Goal: Task Accomplishment & Management: Complete application form

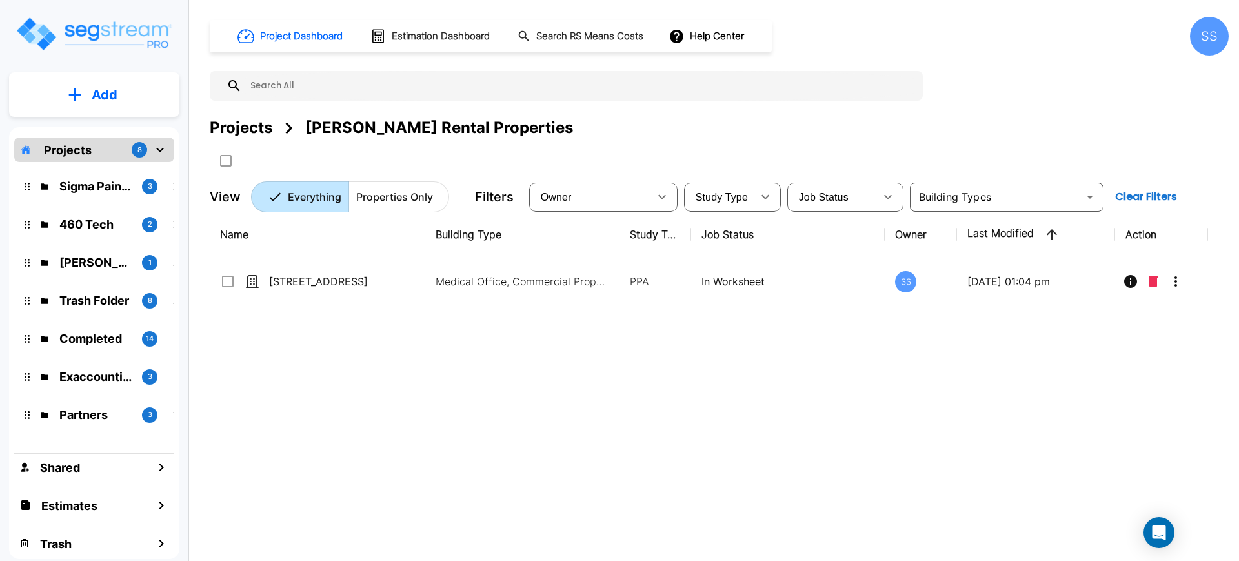
click at [125, 88] on button "Add" at bounding box center [94, 94] width 170 height 37
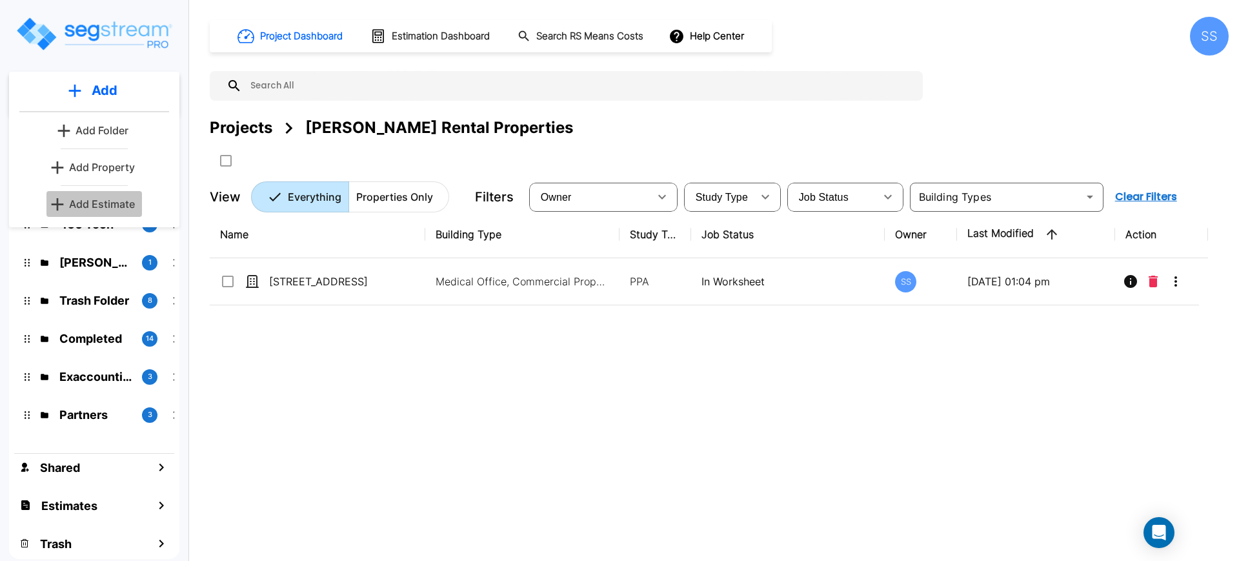
click at [99, 203] on p "Add Estimate" at bounding box center [102, 203] width 66 height 15
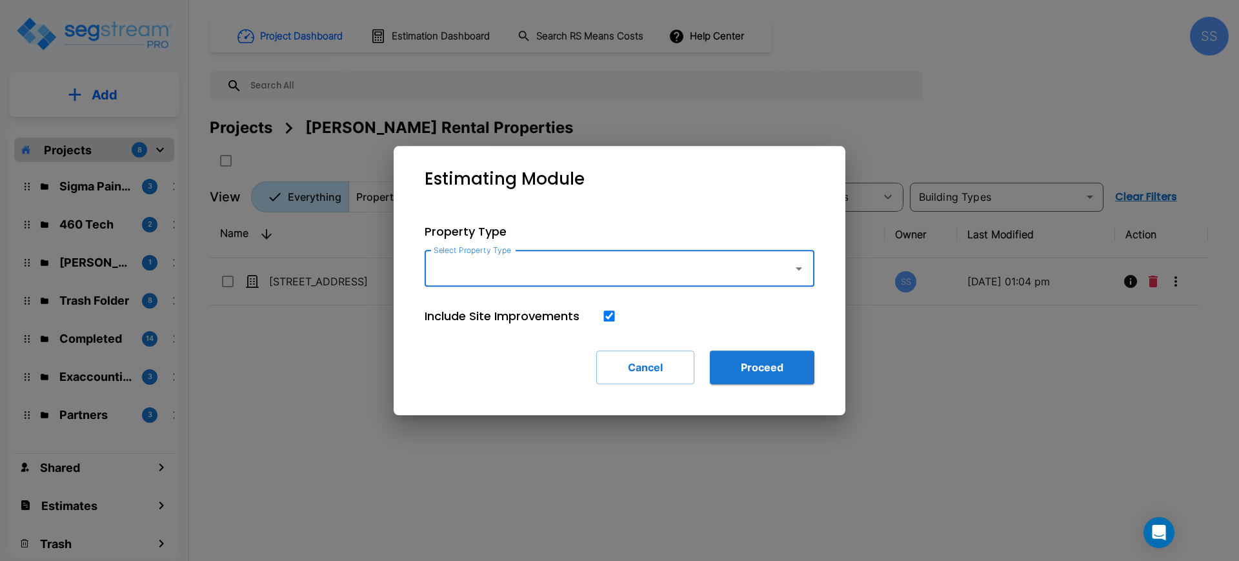
click at [684, 268] on input "Select Property Type" at bounding box center [605, 268] width 350 height 25
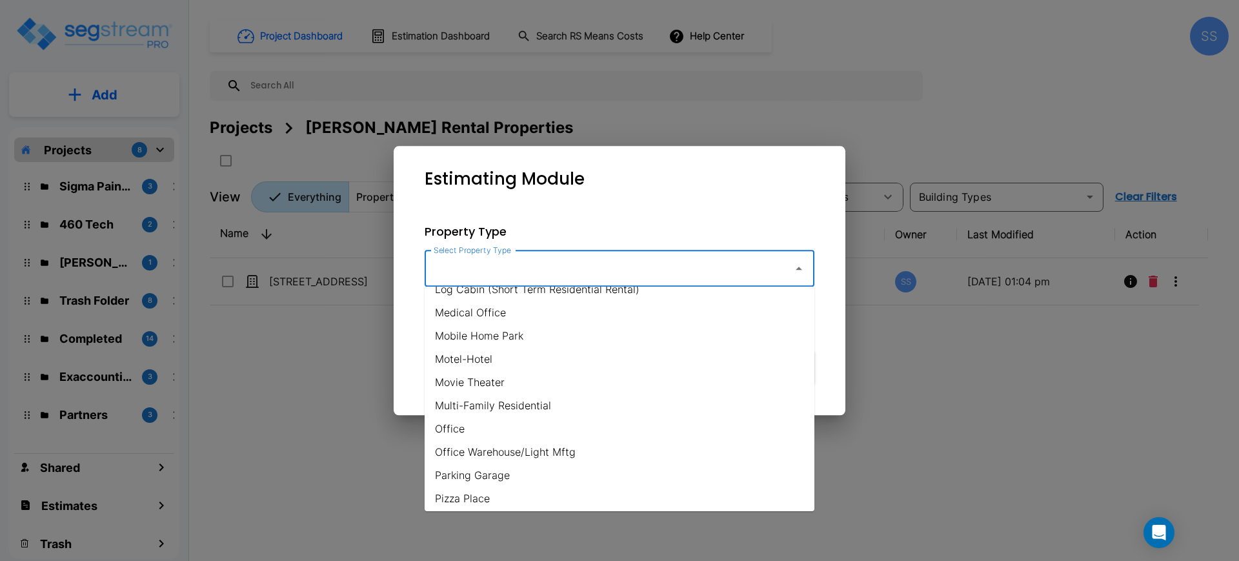
scroll to position [645, 0]
click at [511, 303] on li "Medical Office" at bounding box center [620, 308] width 390 height 23
type input "Medical Office"
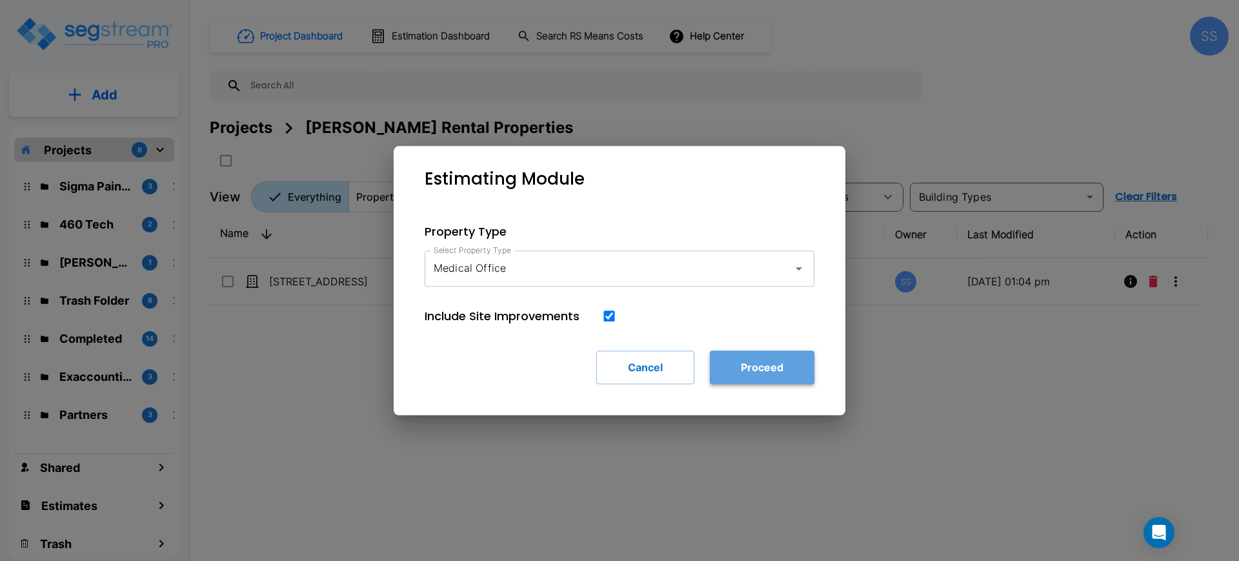
click at [793, 361] on button "Proceed" at bounding box center [762, 367] width 105 height 34
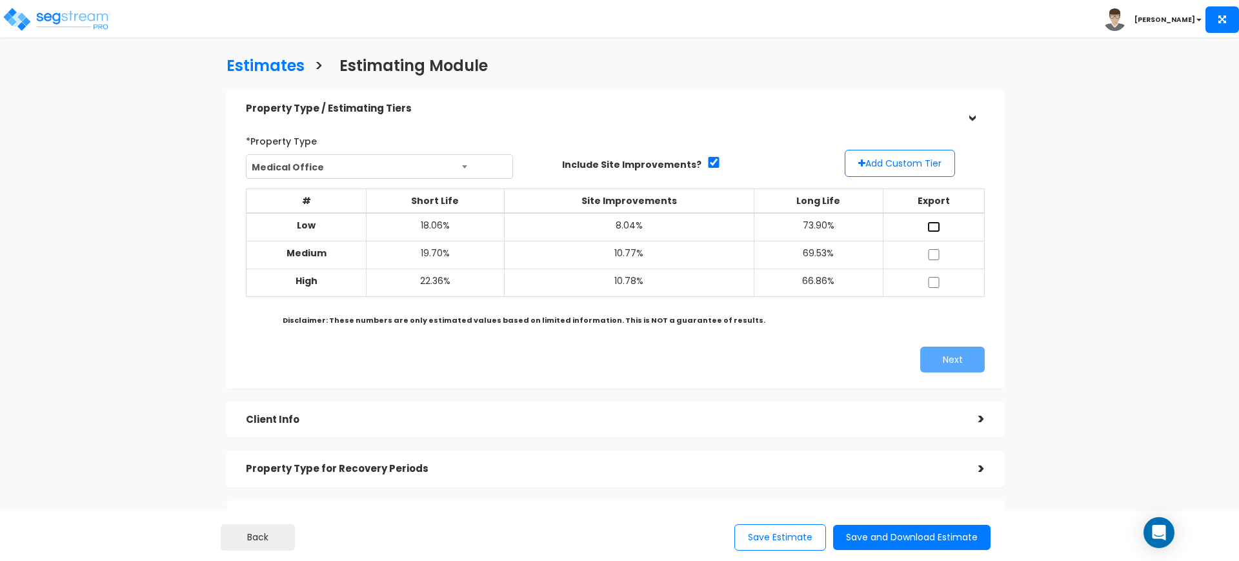
drag, startPoint x: 933, startPoint y: 223, endPoint x: 932, endPoint y: 239, distance: 15.5
click at [934, 225] on input "checkbox" at bounding box center [933, 226] width 13 height 11
checkbox input "true"
click at [939, 265] on td at bounding box center [933, 255] width 101 height 28
click at [933, 254] on input "checkbox" at bounding box center [933, 254] width 13 height 11
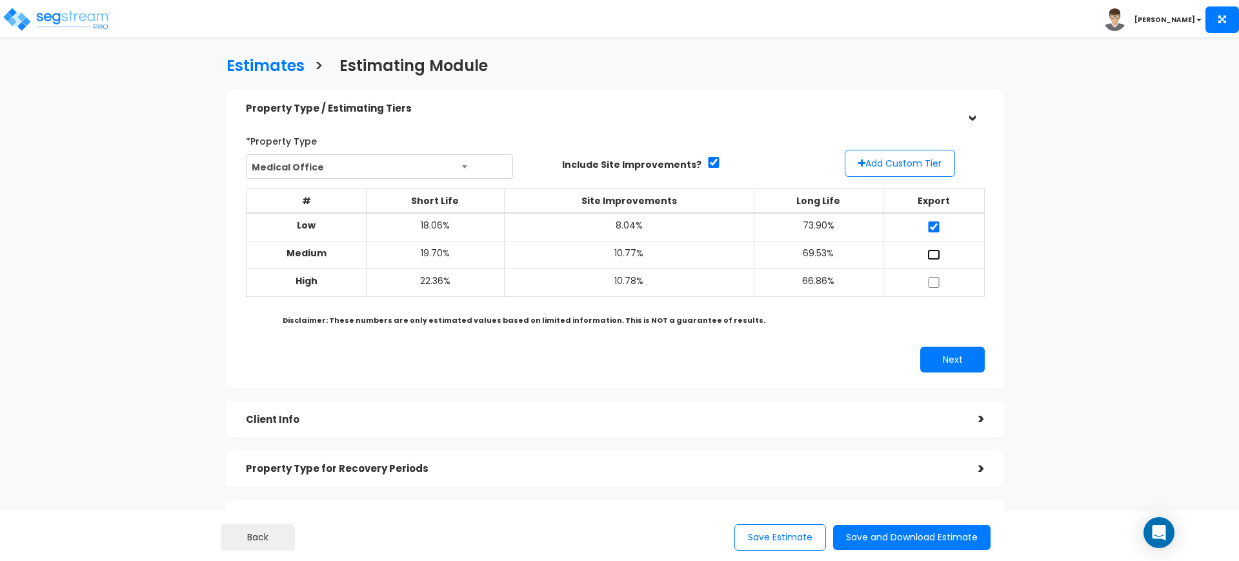
checkbox input "true"
click at [942, 287] on td at bounding box center [933, 282] width 101 height 28
click at [939, 287] on input "checkbox" at bounding box center [933, 282] width 13 height 11
checkbox input "true"
drag, startPoint x: 959, startPoint y: 374, endPoint x: 961, endPoint y: 361, distance: 13.0
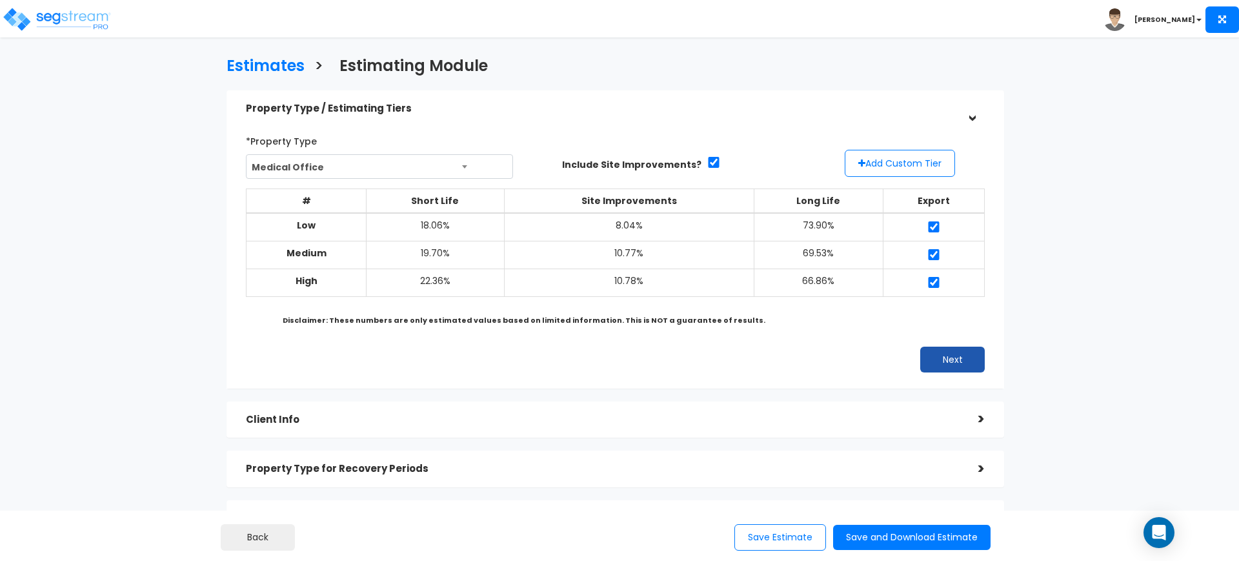
click at [960, 373] on div "*Property Type Medical Office Assisted/Senior Living Auto Repair Shop Auto Deal…" at bounding box center [615, 251] width 758 height 255
click at [961, 361] on button "Next" at bounding box center [952, 359] width 65 height 26
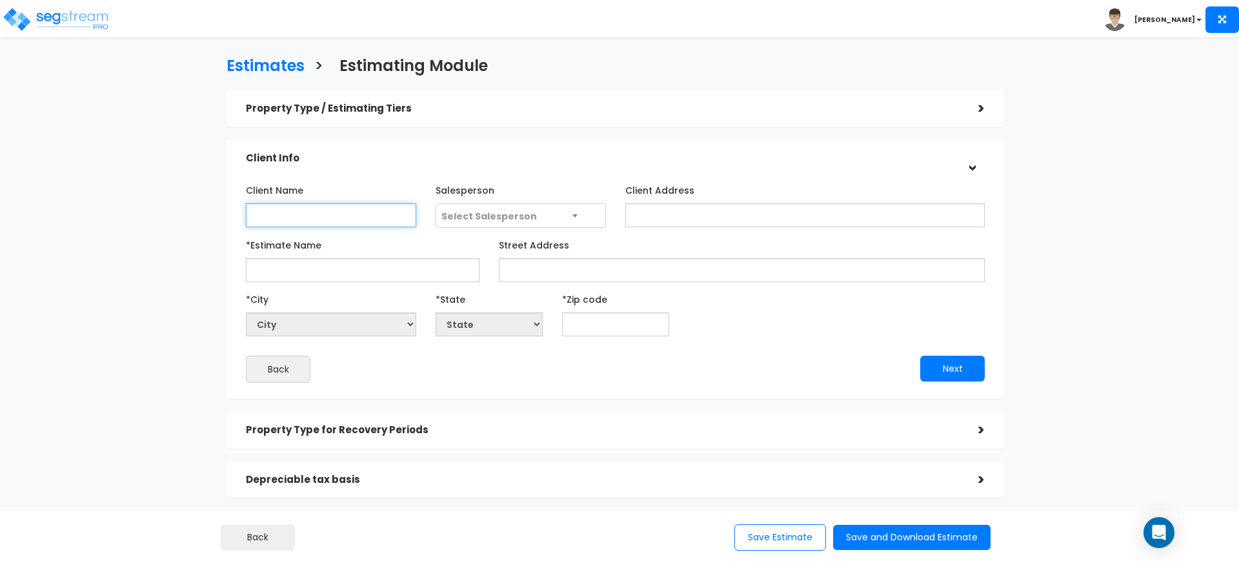
click at [350, 203] on input "Client Name" at bounding box center [331, 215] width 170 height 24
type input "[PERSON_NAME]"
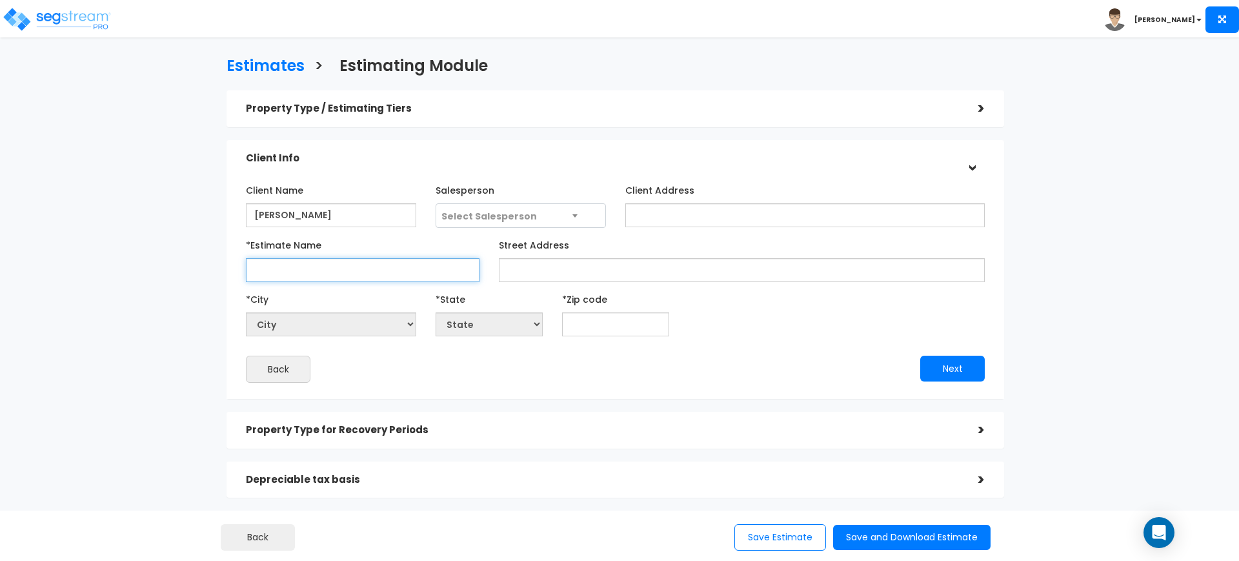
click at [339, 264] on input "*Estimate Name" at bounding box center [363, 270] width 234 height 24
type input "Mansfield Property"
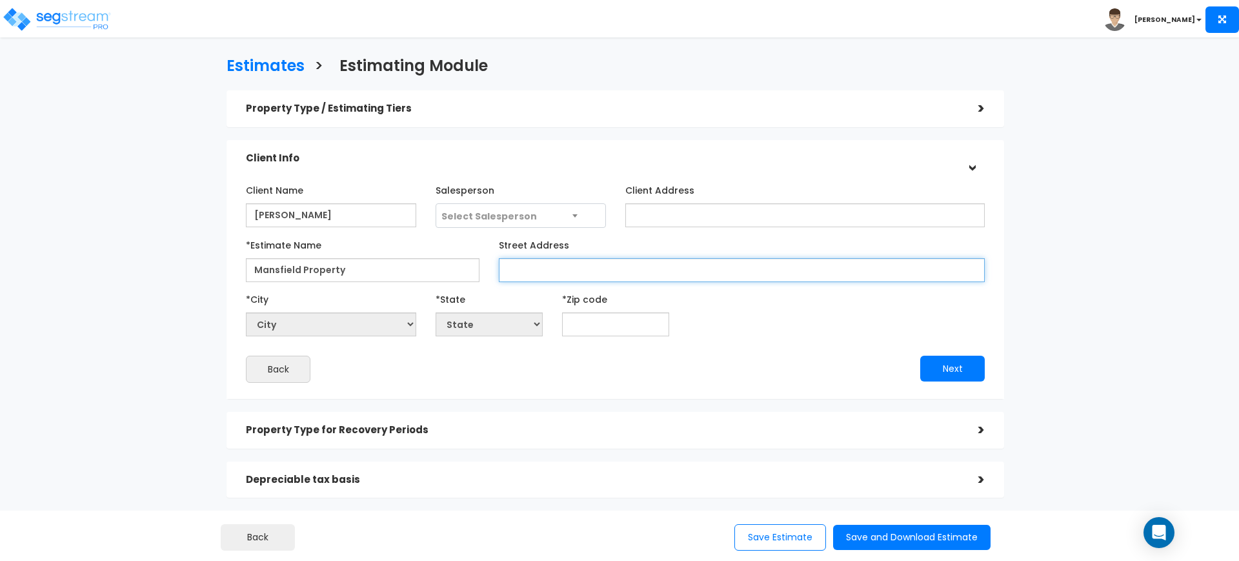
click at [572, 258] on input "Street Address" at bounding box center [742, 270] width 486 height 24
type input "[STREET_ADDRESS]"
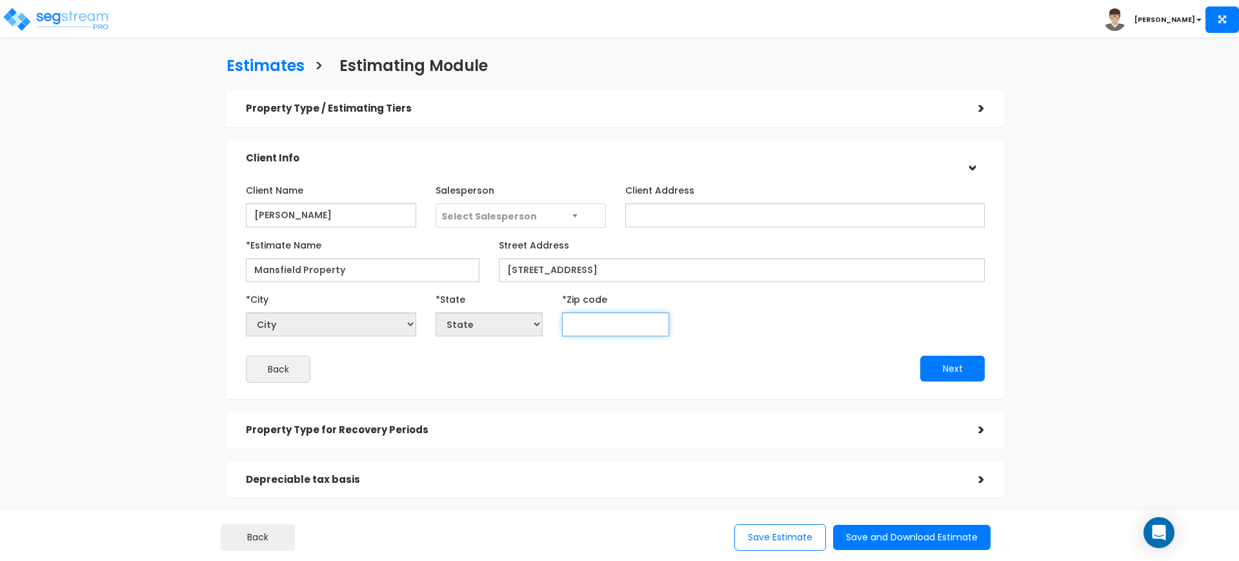
click at [596, 317] on input "text" at bounding box center [615, 324] width 107 height 24
type input "7"
select select "LA"
type input "76"
select select "[GEOGRAPHIC_DATA]"
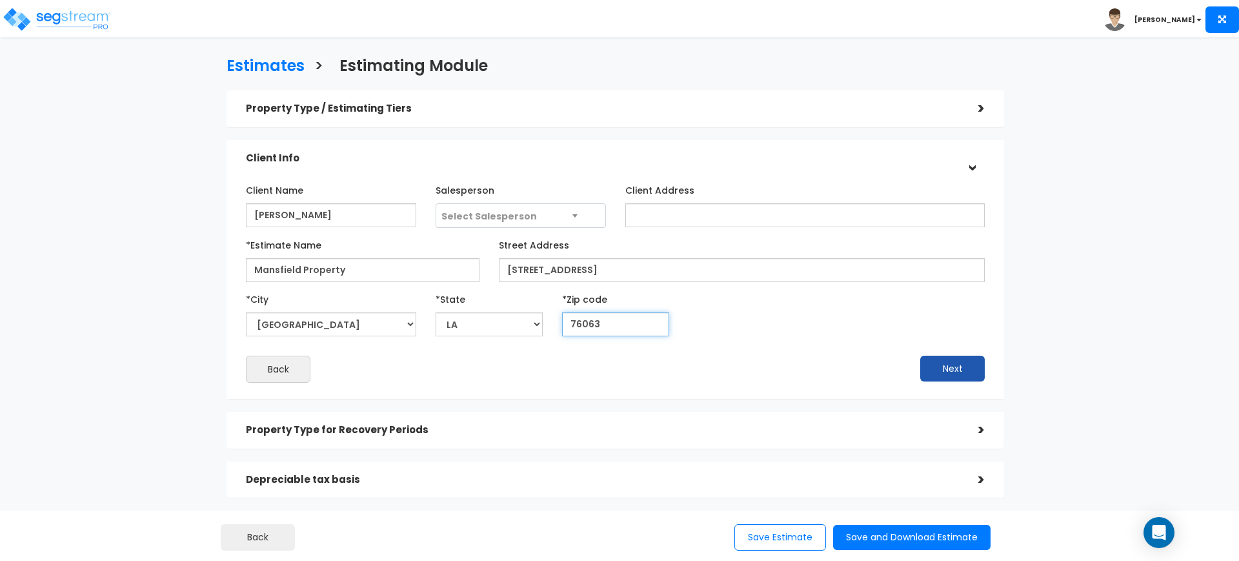
type input "76063"
click at [938, 363] on button "Next" at bounding box center [952, 369] width 65 height 26
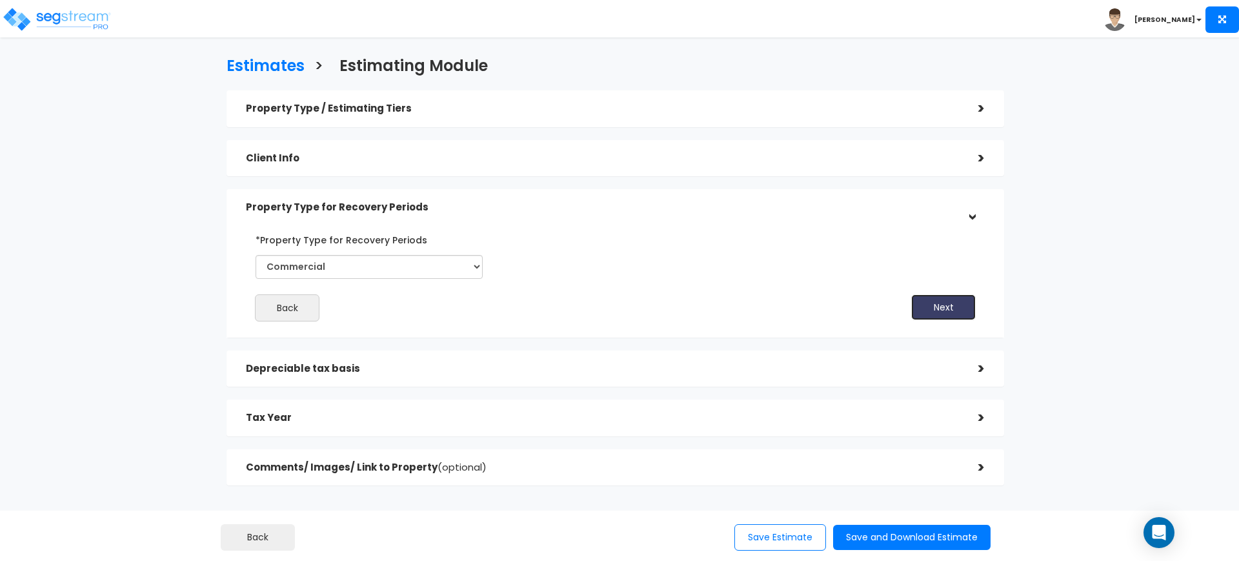
click at [916, 305] on button "Next" at bounding box center [943, 307] width 65 height 26
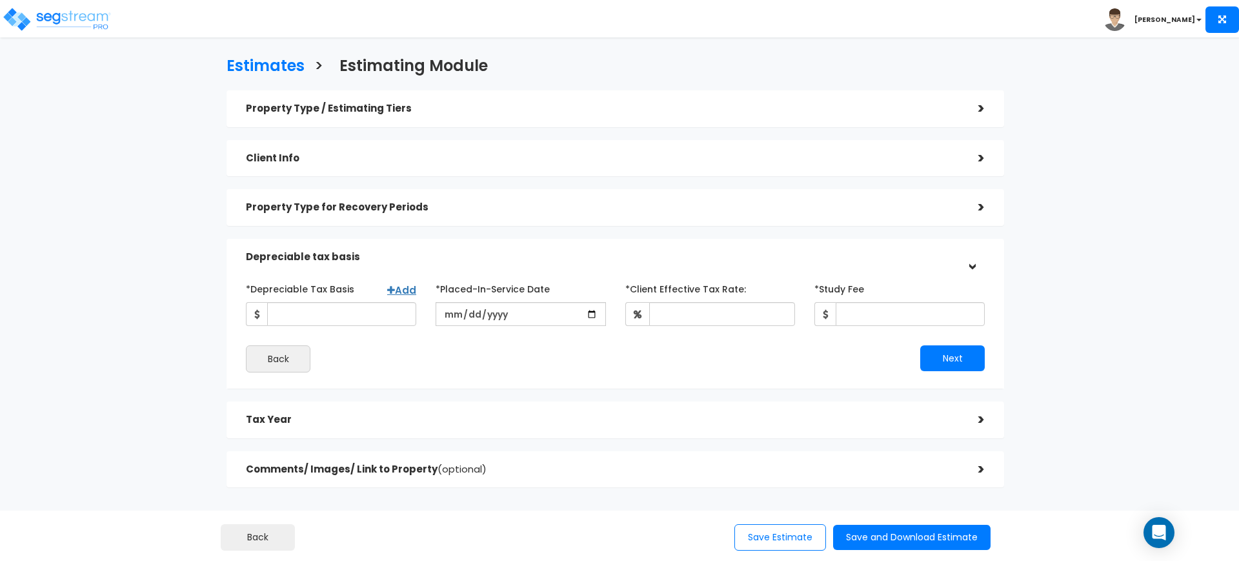
click at [324, 300] on div "*Depreciable Tax Basis Add" at bounding box center [331, 302] width 170 height 48
click at [333, 319] on input "*Depreciable Tax Basis" at bounding box center [341, 314] width 149 height 24
type input "6,976,956"
click at [448, 317] on input "date" at bounding box center [521, 314] width 170 height 24
click at [449, 312] on input "date" at bounding box center [521, 314] width 170 height 24
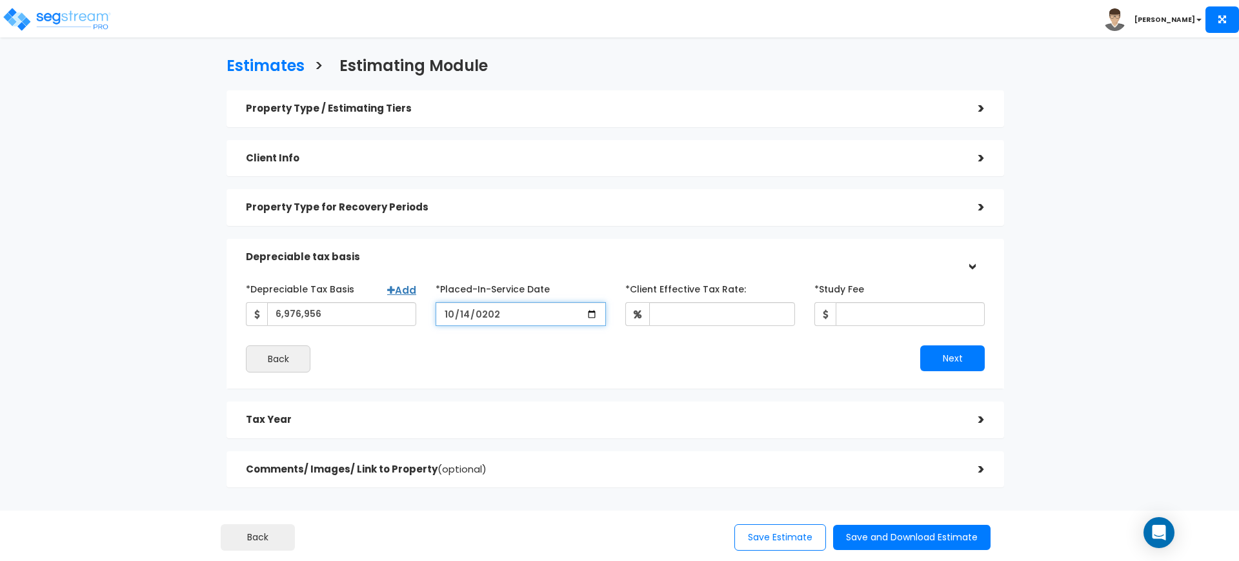
type input "[DATE]"
click at [697, 315] on input "*Client Effective Tax Rate:" at bounding box center [722, 314] width 146 height 24
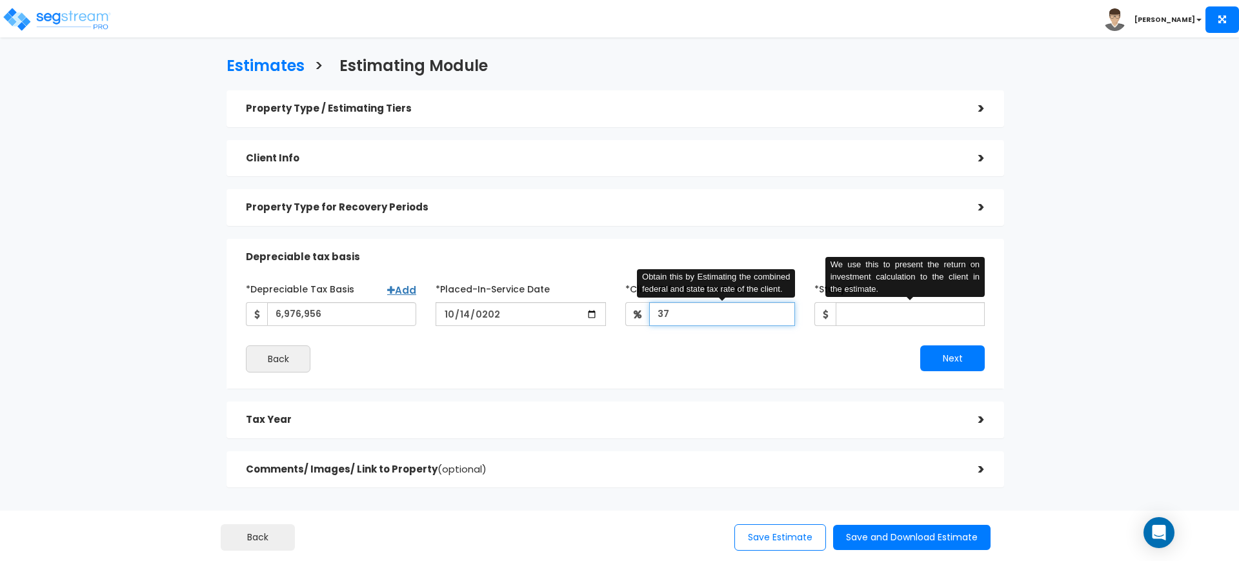
type input "37"
click at [854, 317] on input "*Study Fee" at bounding box center [910, 314] width 149 height 24
type input "1"
click at [731, 239] on div "Property Type / Estimating Tiers > *Property Type Medical Office Assisted/Senio…" at bounding box center [615, 288] width 778 height 397
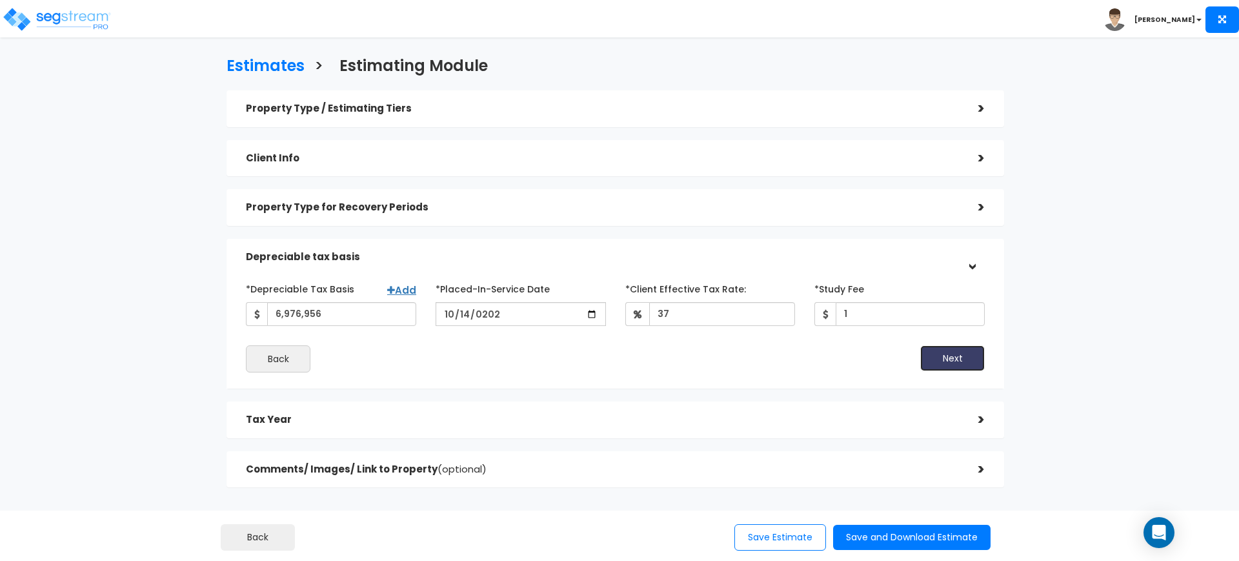
click at [924, 349] on button "Next" at bounding box center [952, 358] width 65 height 26
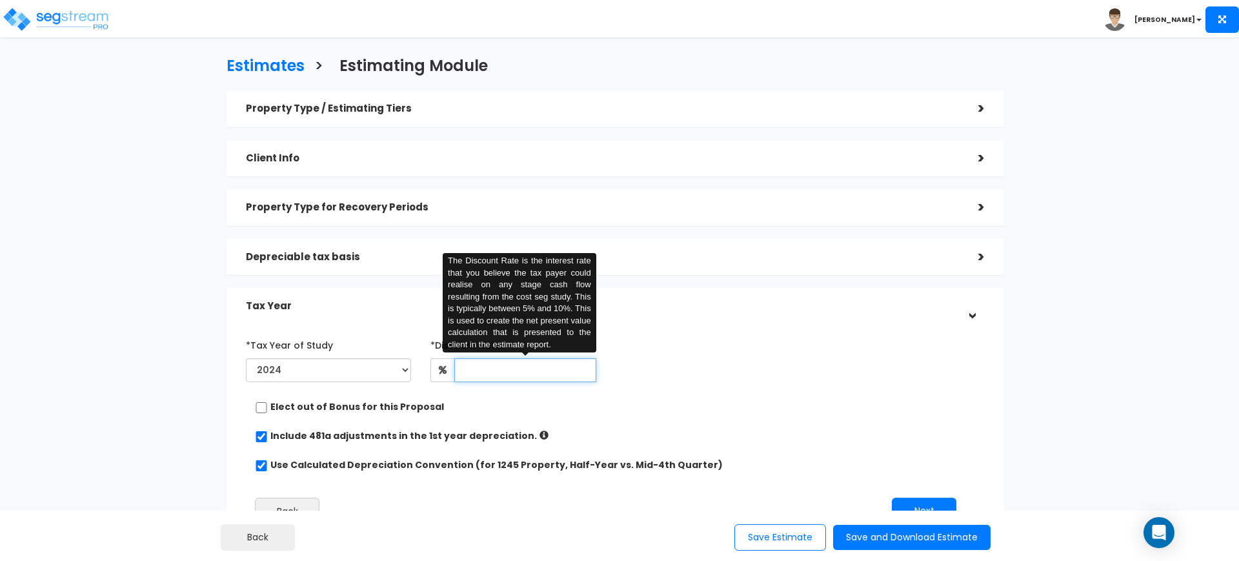
click at [566, 374] on input "text" at bounding box center [524, 370] width 141 height 24
type input "8"
click at [916, 390] on div "*Tax Year of Study 2024 2025 2026 Prior Accumulated Depreciation 8 Back Next" at bounding box center [605, 434] width 739 height 213
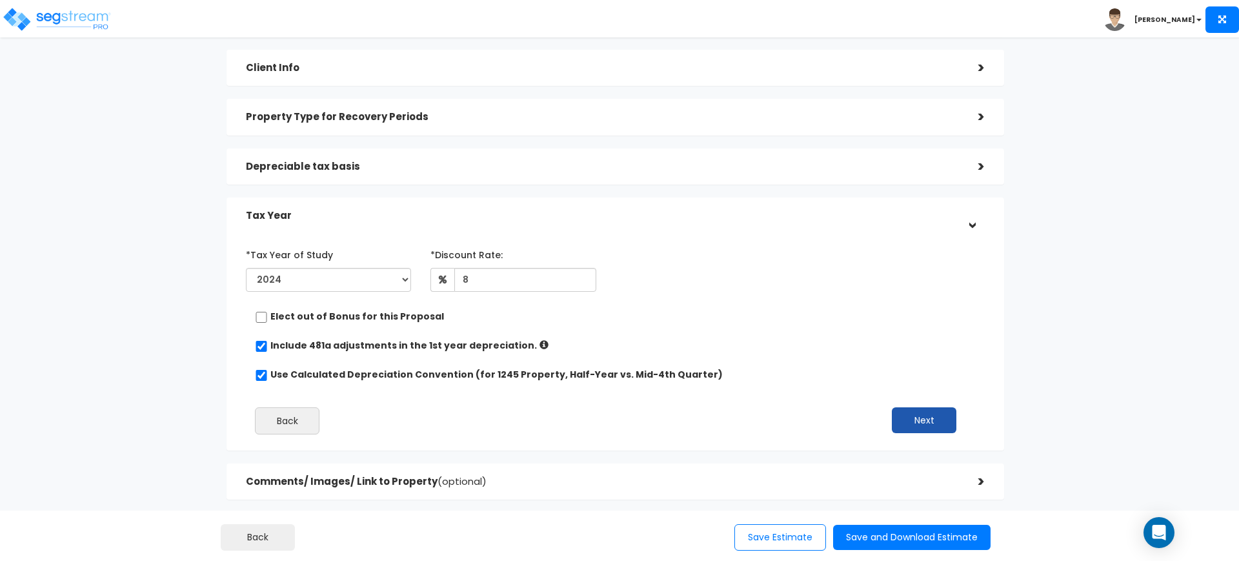
scroll to position [159, 0]
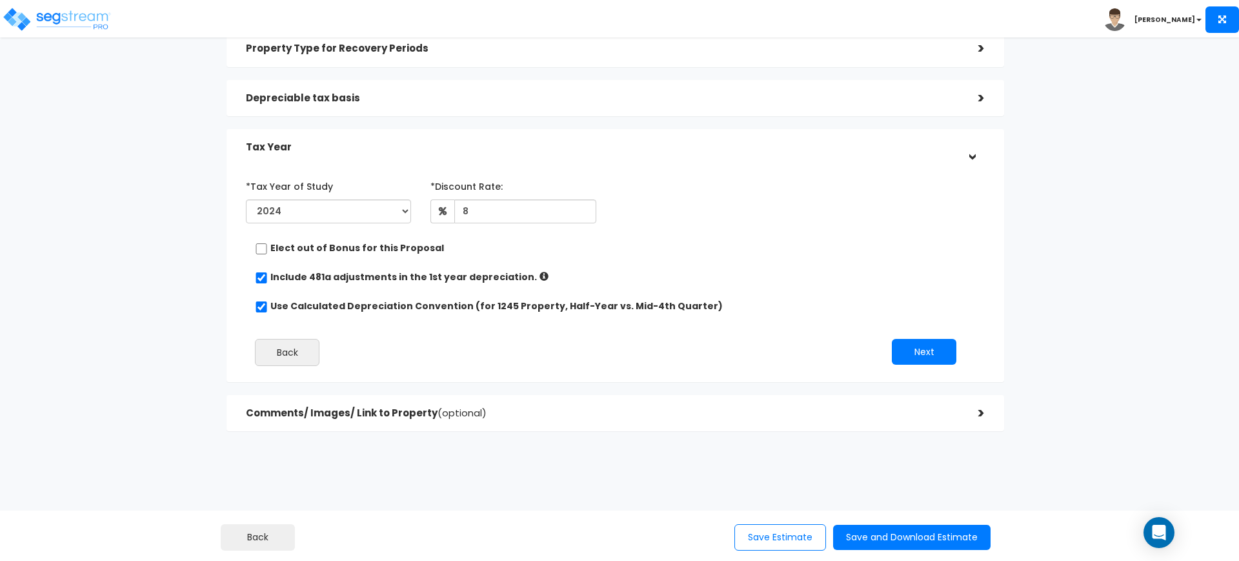
click at [915, 365] on div "Back Next" at bounding box center [605, 352] width 739 height 27
click at [919, 355] on button "Next" at bounding box center [924, 352] width 65 height 26
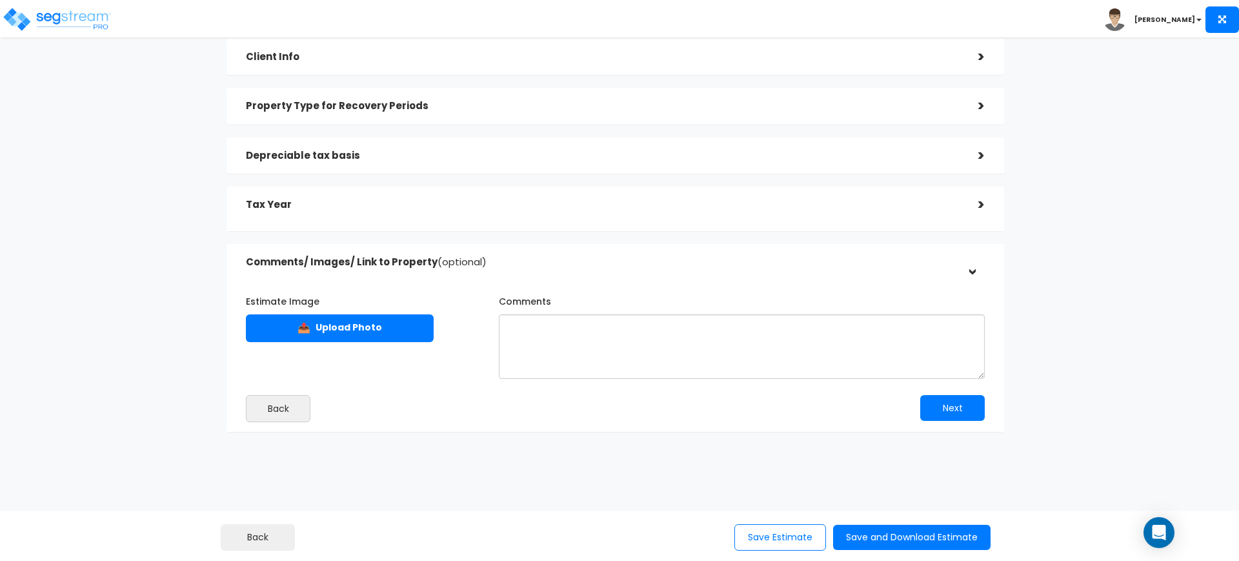
scroll to position [100, 0]
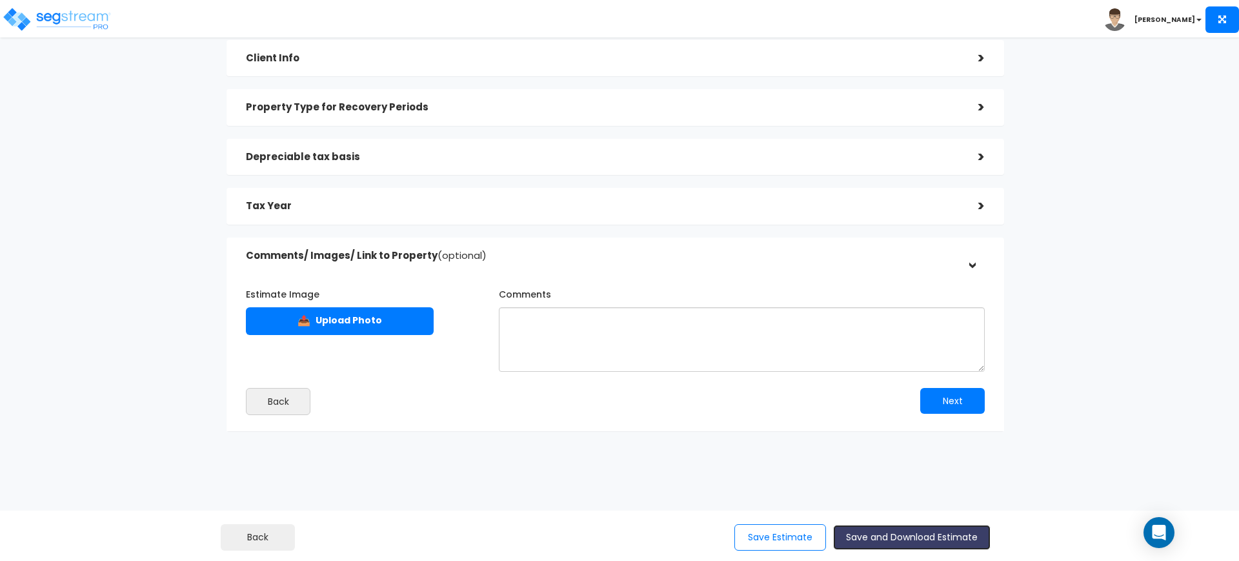
click at [893, 543] on button "Save and Download Estimate" at bounding box center [911, 537] width 157 height 25
